Goal: Information Seeking & Learning: Find specific fact

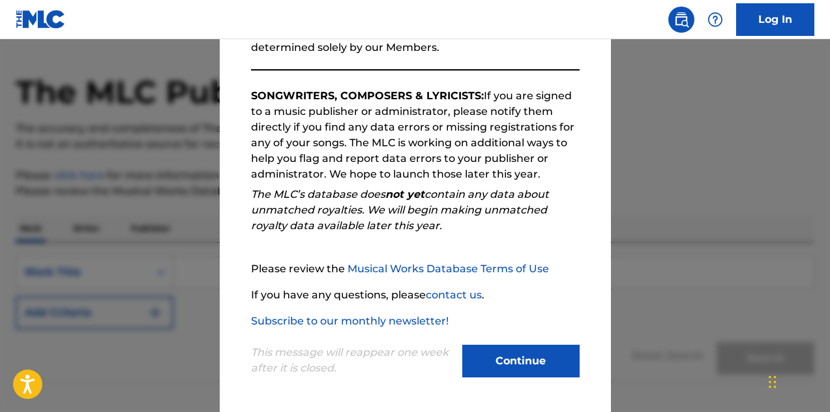
scroll to position [35, 0]
click at [520, 359] on button "Continue" at bounding box center [520, 360] width 117 height 33
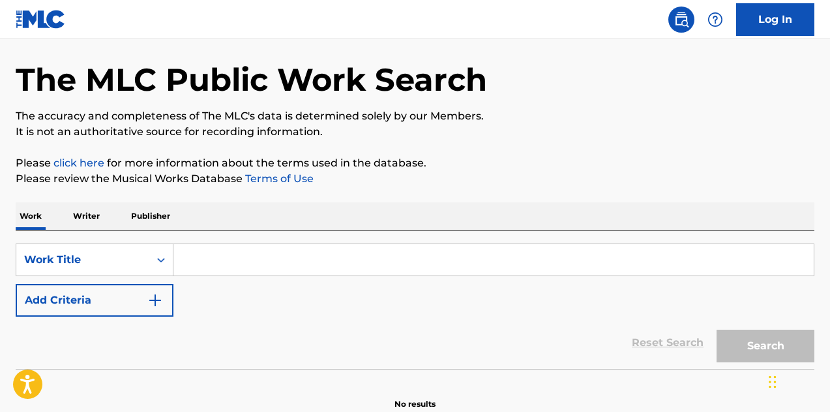
scroll to position [33, 0]
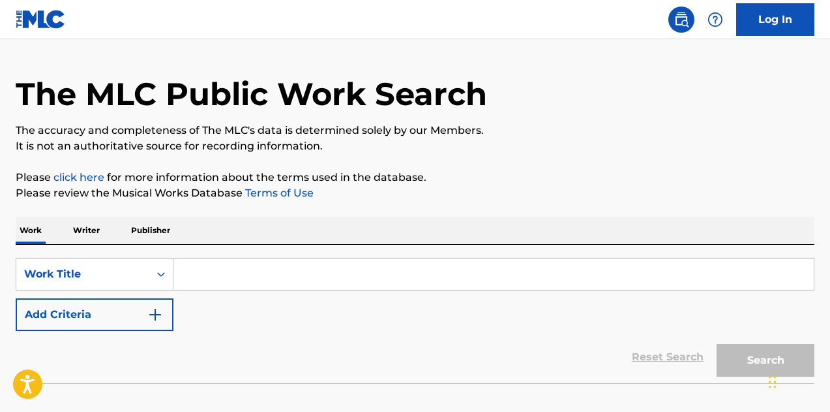
click at [152, 233] on p "Publisher" at bounding box center [150, 230] width 47 height 27
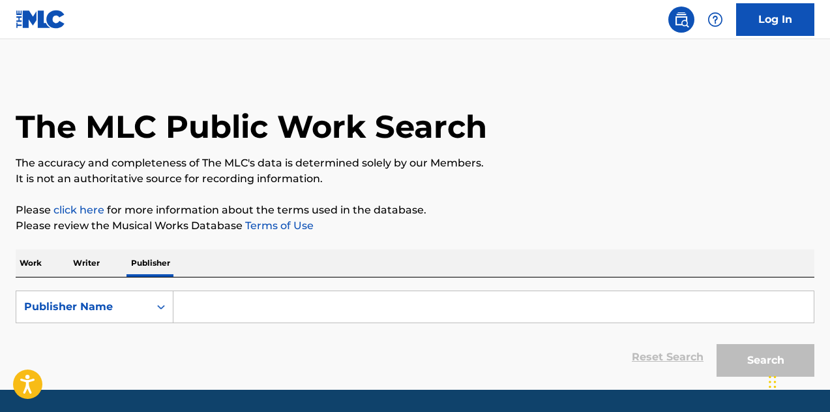
click at [220, 311] on input "Search Form" at bounding box center [493, 306] width 640 height 31
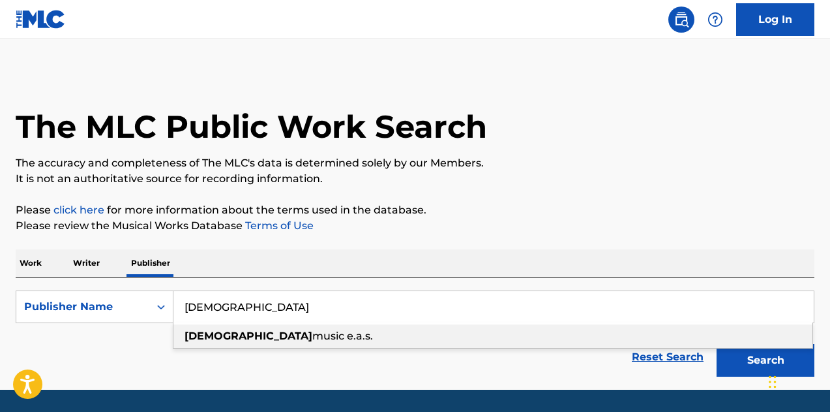
click at [312, 335] on span "music e.a.s." at bounding box center [342, 335] width 61 height 12
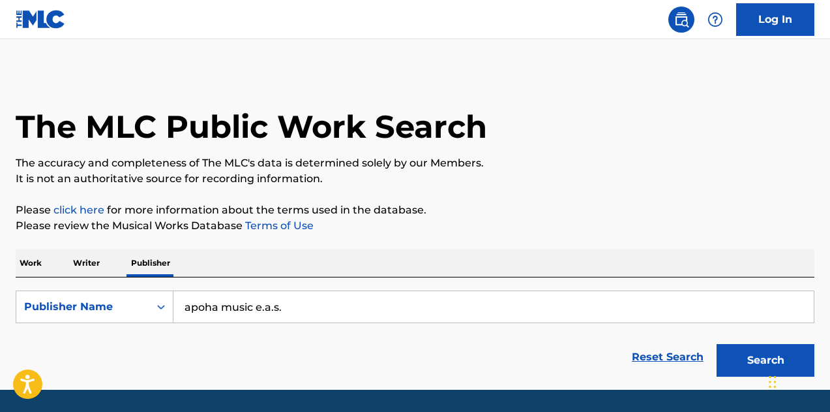
click at [755, 365] on button "Search" at bounding box center [766, 360] width 98 height 33
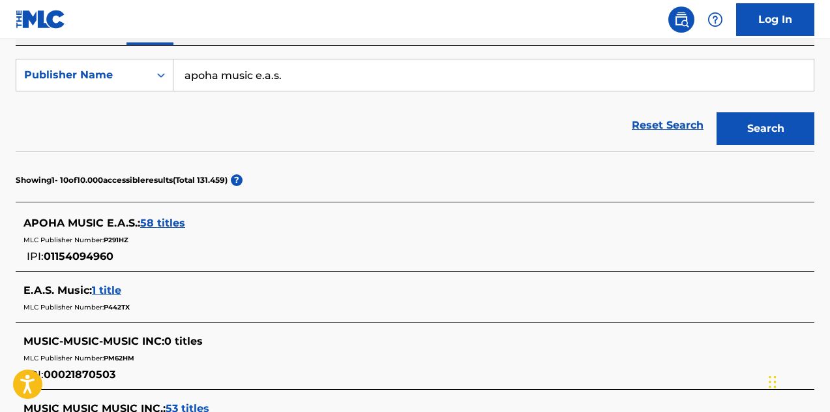
scroll to position [235, 0]
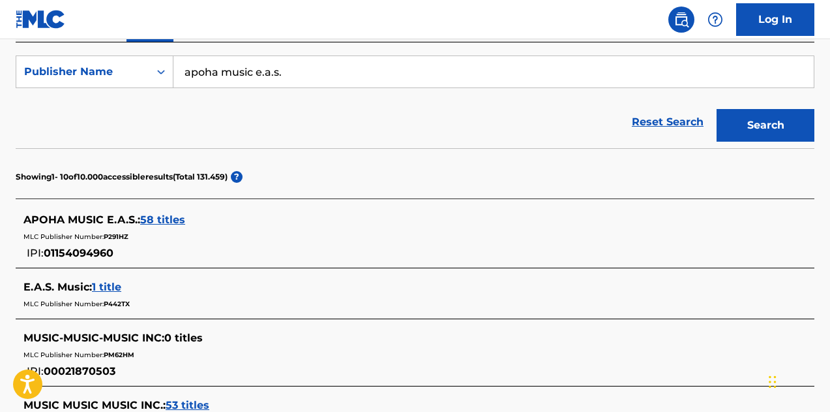
click at [114, 147] on div "Reset Search Search" at bounding box center [415, 122] width 799 height 52
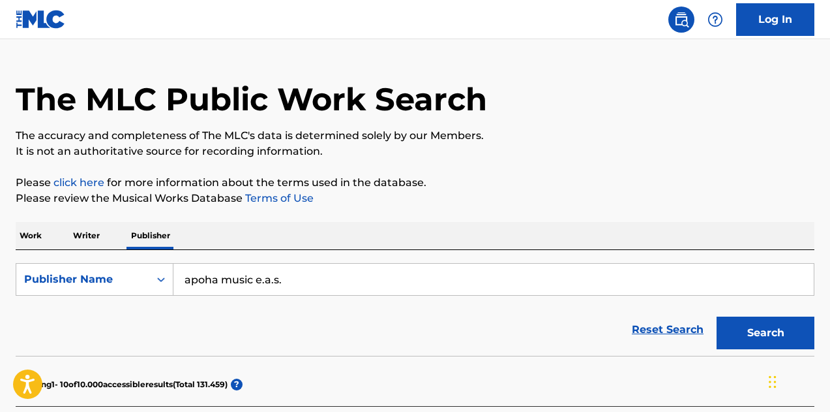
scroll to position [28, 0]
drag, startPoint x: 255, startPoint y: 282, endPoint x: 354, endPoint y: 292, distance: 99.7
click at [354, 292] on input "apoha music e.a.s." at bounding box center [493, 278] width 640 height 31
type input "apoha music publishing"
click at [763, 331] on button "Search" at bounding box center [766, 332] width 98 height 33
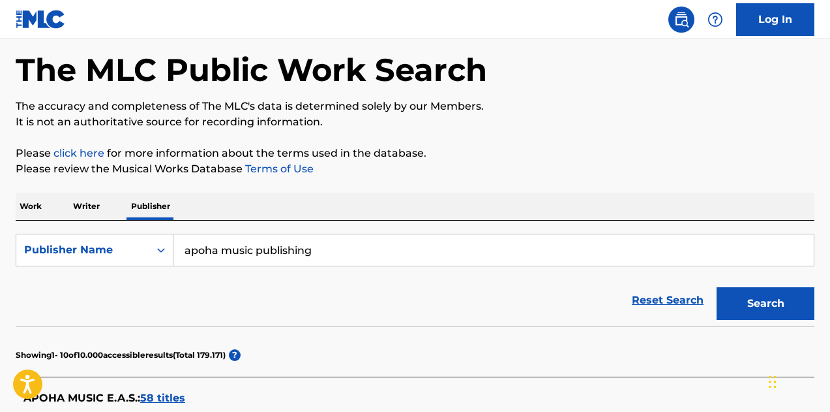
scroll to position [0, 0]
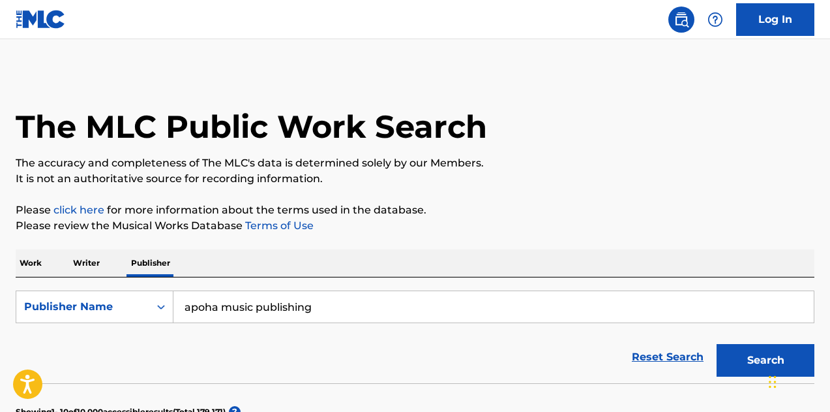
click at [292, 225] on link "Terms of Use" at bounding box center [278, 225] width 71 height 12
